Goal: Task Accomplishment & Management: Manage account settings

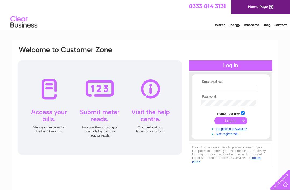
click at [208, 86] on input "text" at bounding box center [228, 88] width 55 height 6
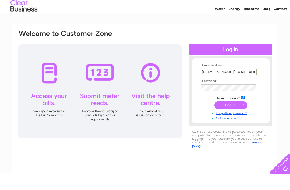
type input "[PERSON_NAME][EMAIL_ADDRESS][PERSON_NAME][DOMAIN_NAME]"
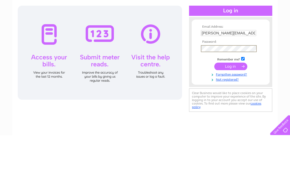
click at [230, 117] on input "submit" at bounding box center [231, 121] width 33 height 8
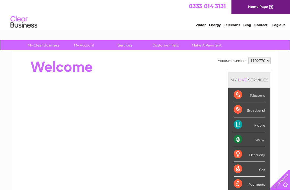
click at [257, 142] on div "Water" at bounding box center [249, 139] width 31 height 15
click at [258, 141] on div "Water" at bounding box center [249, 139] width 31 height 15
click at [259, 142] on div "Water" at bounding box center [249, 139] width 31 height 15
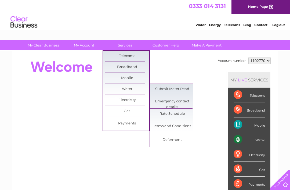
click at [131, 91] on link "Water" at bounding box center [127, 89] width 44 height 11
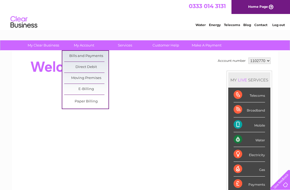
click at [92, 55] on link "Bills and Payments" at bounding box center [86, 56] width 44 height 11
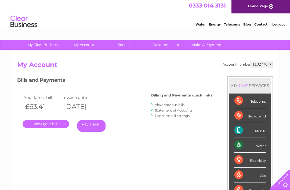
scroll to position [0, 0]
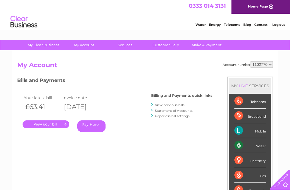
click at [53, 120] on link "." at bounding box center [46, 124] width 47 height 8
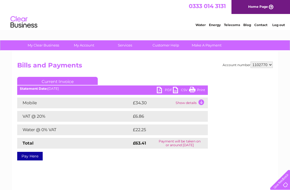
click at [163, 90] on link "PDF" at bounding box center [165, 91] width 16 height 8
